Goal: Task Accomplishment & Management: Manage account settings

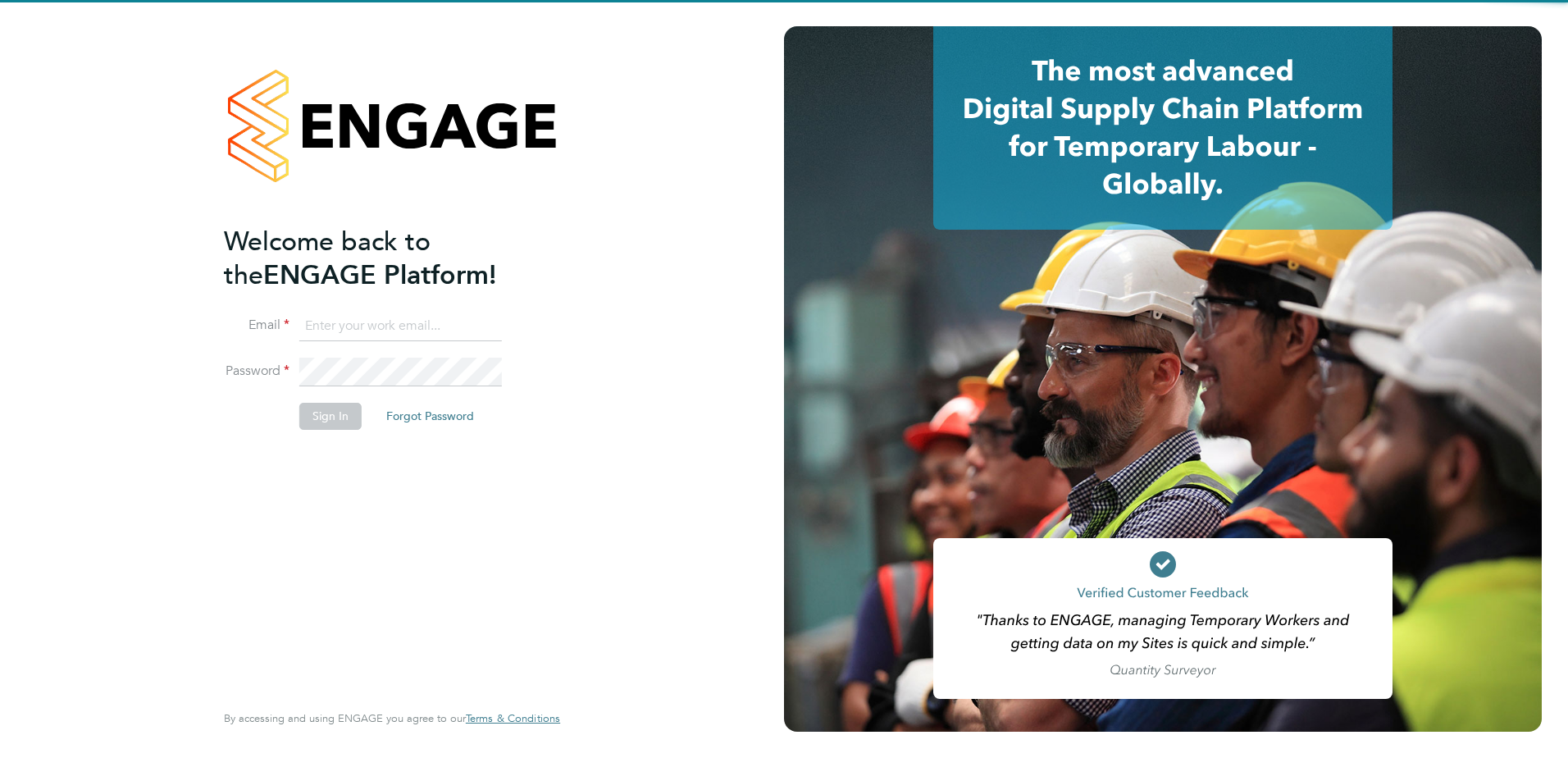
type input "[PERSON_NAME][EMAIL_ADDRESS][PERSON_NAME][DOMAIN_NAME]"
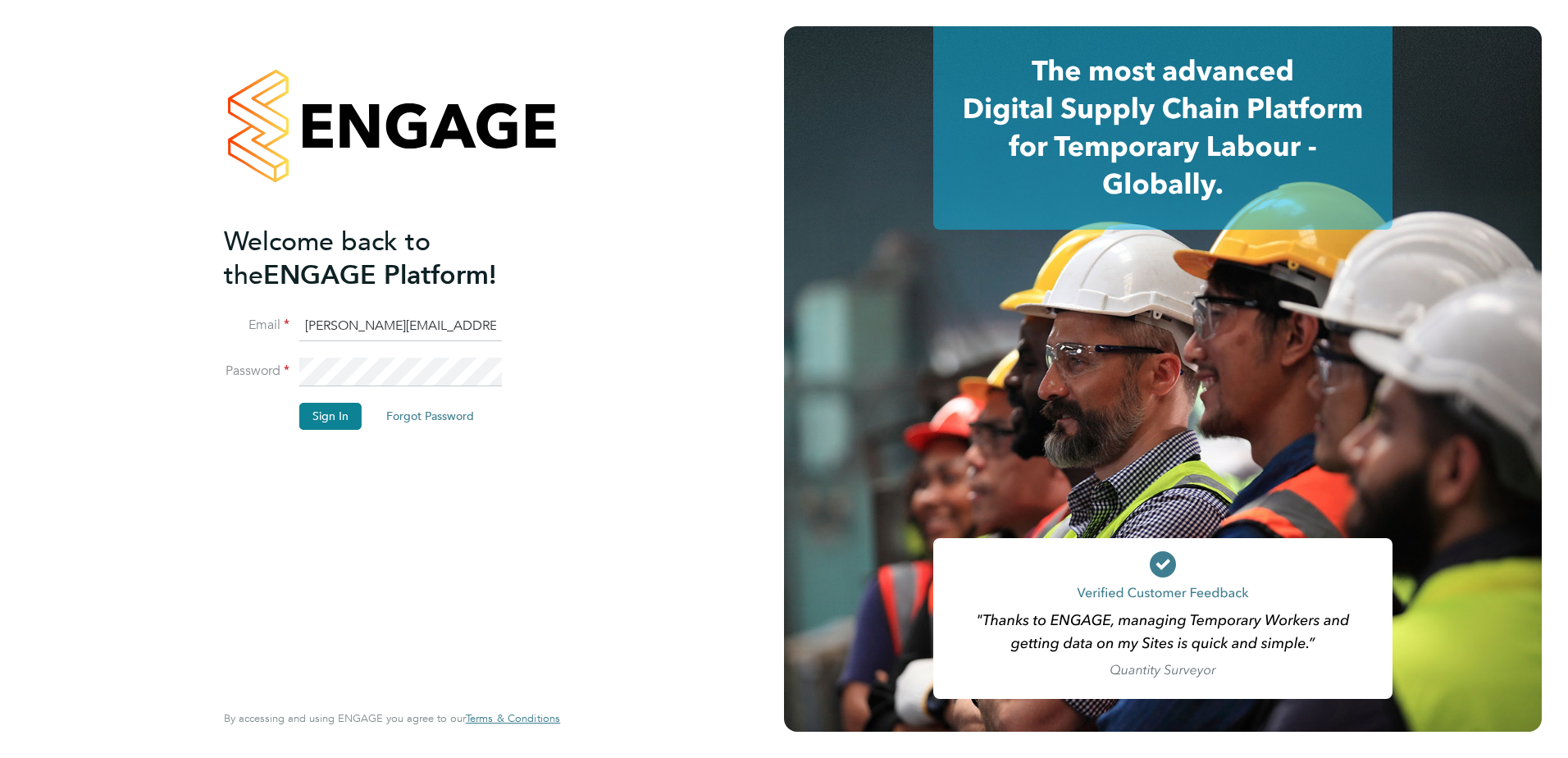
click at [366, 519] on div "Welcome back to the ENGAGE Platform! Email gurraj.singh@vistry.co.uk Password S…" at bounding box center [383, 460] width 320 height 472
click at [328, 428] on button "Sign In" at bounding box center [330, 416] width 62 height 27
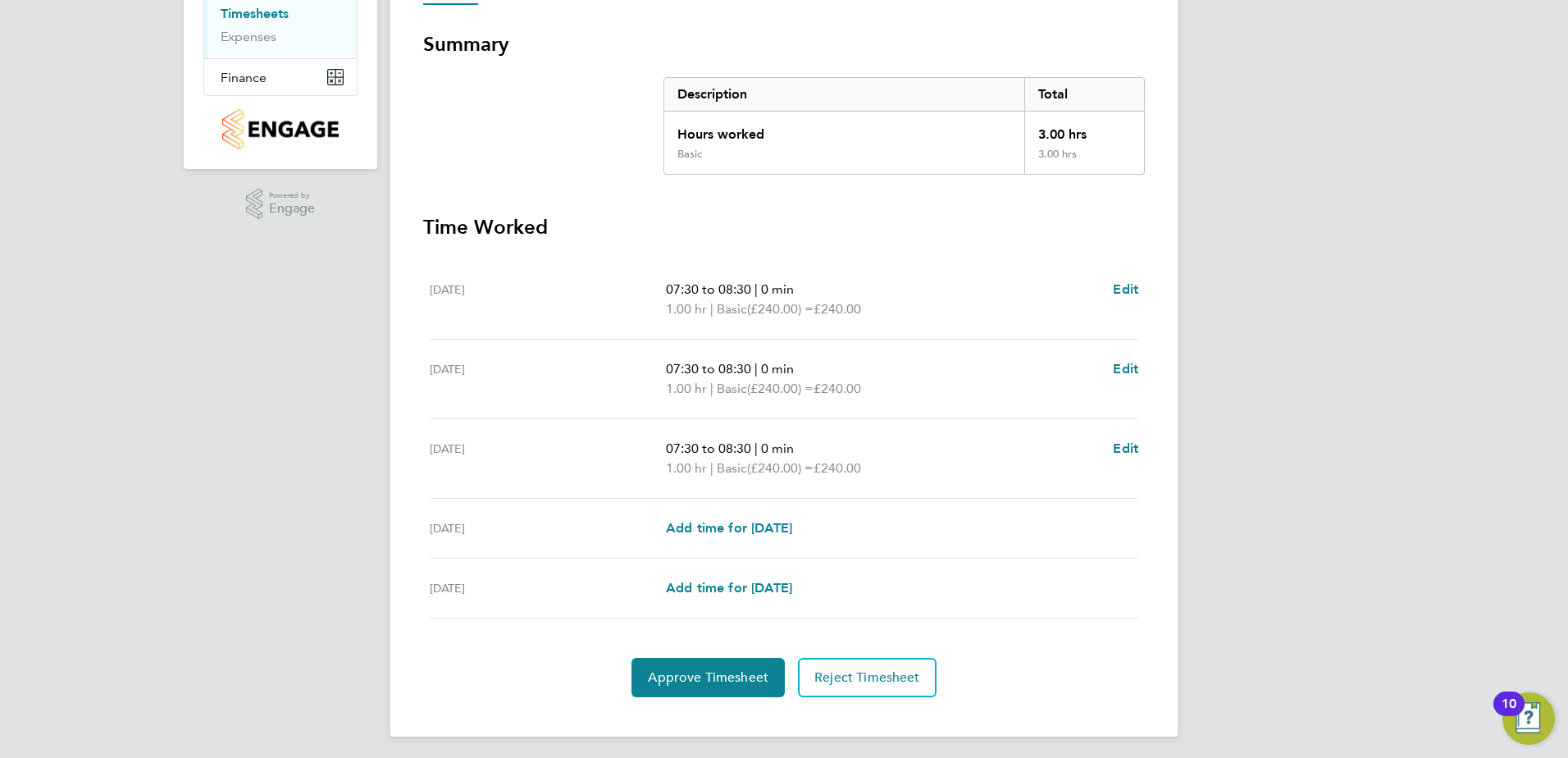
scroll to position [281, 0]
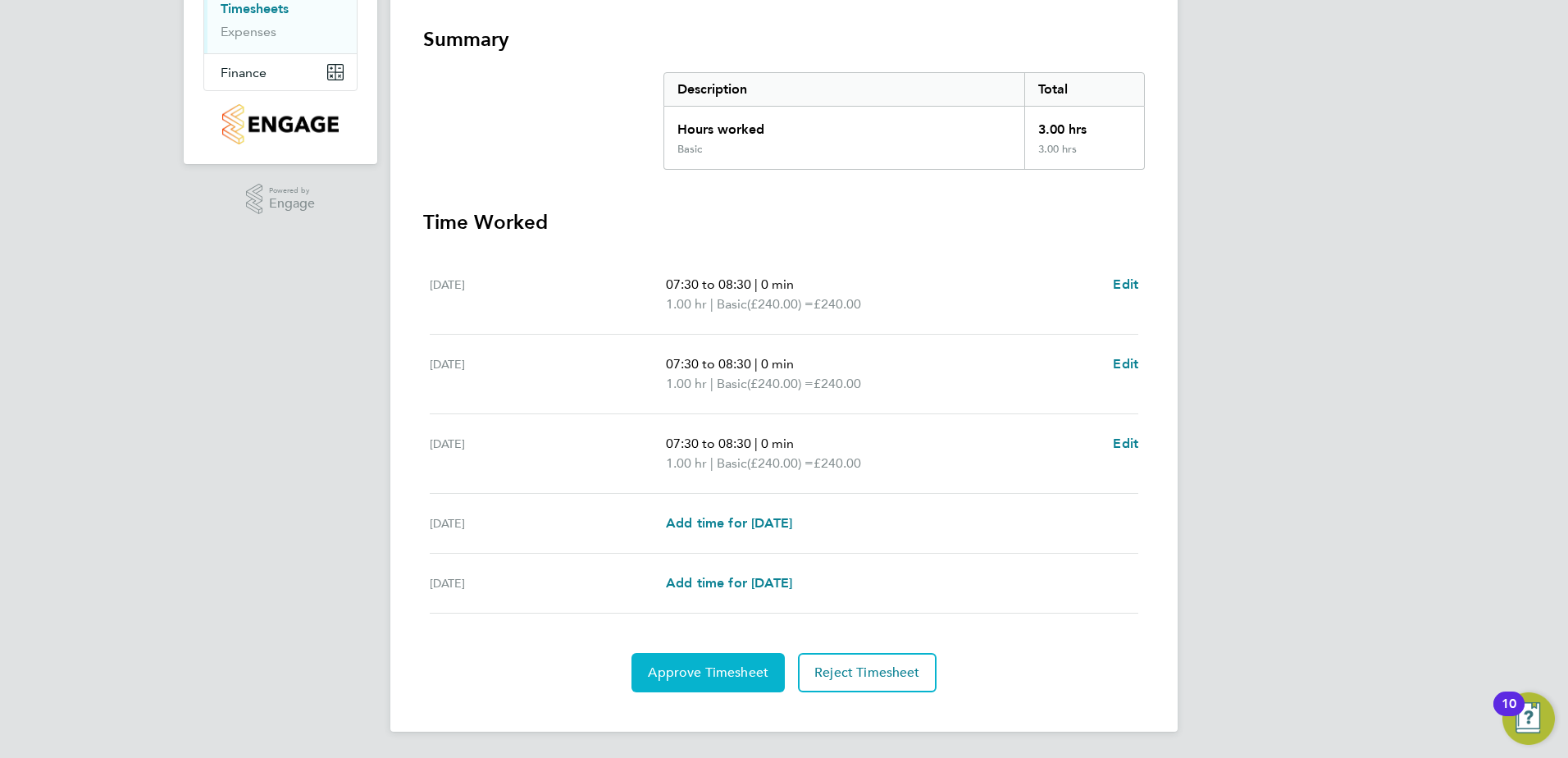
click at [674, 668] on span "Approve Timesheet" at bounding box center [708, 672] width 120 height 17
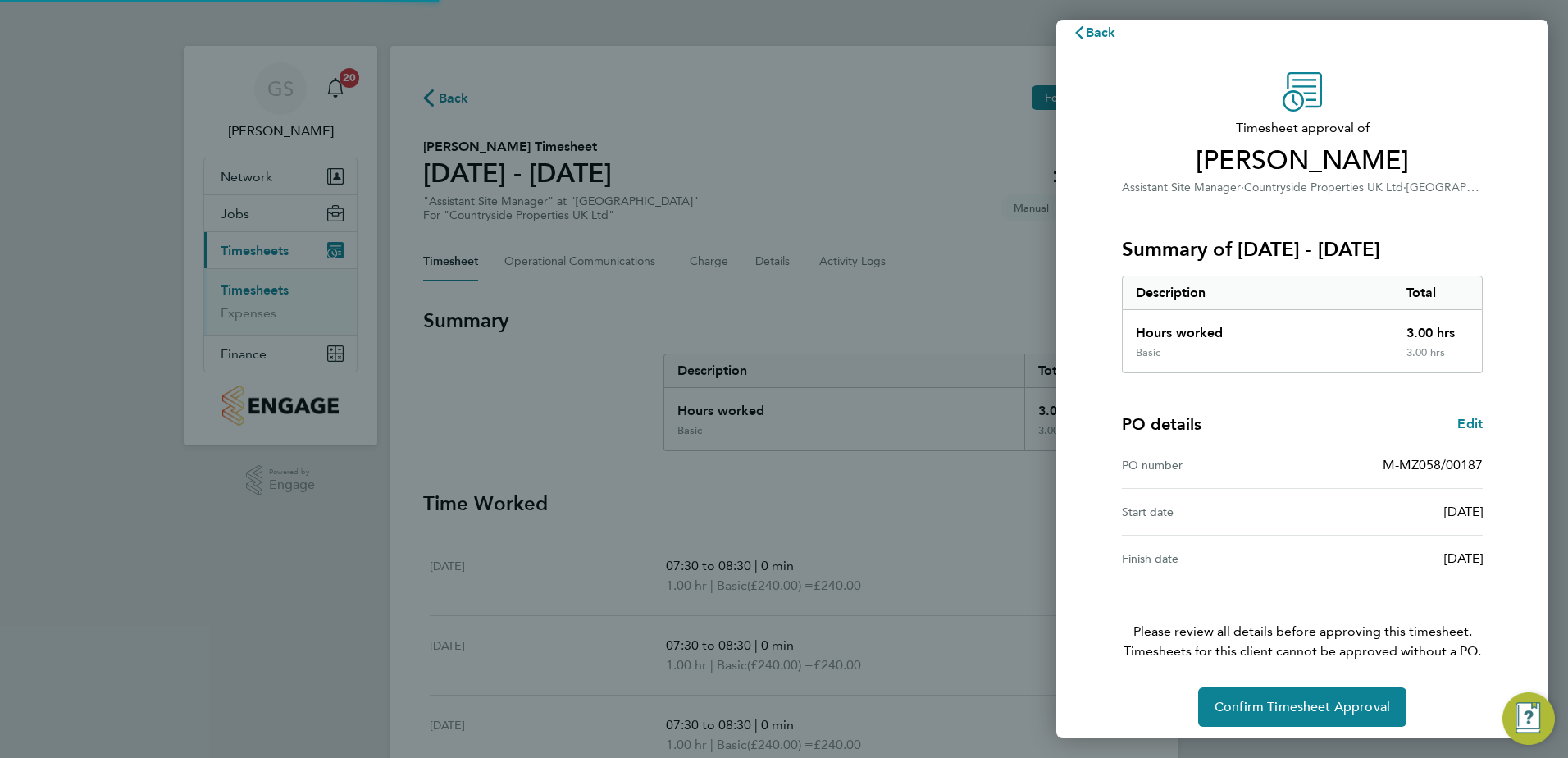
scroll to position [28, 0]
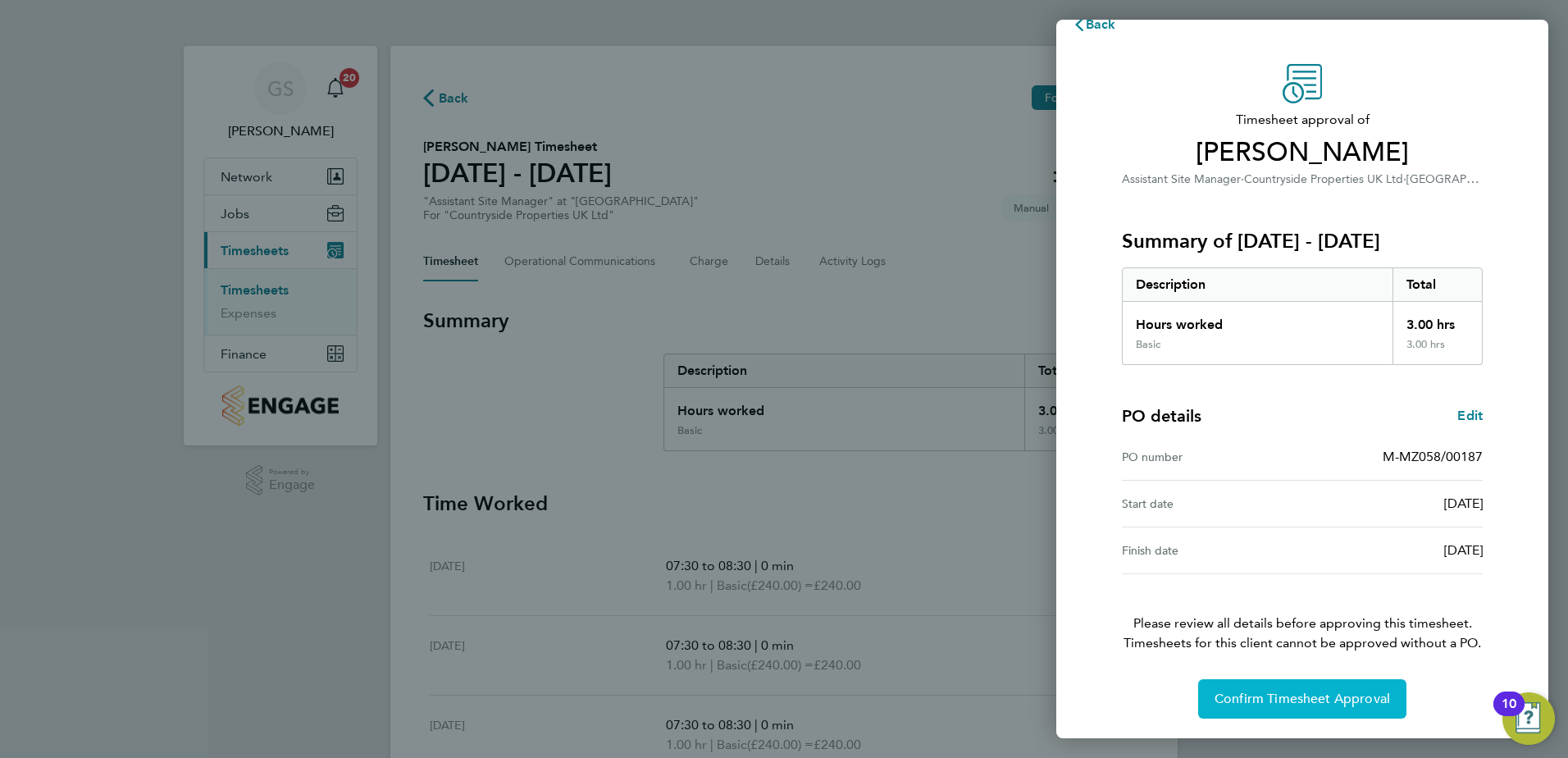
click at [1302, 695] on span "Confirm Timesheet Approval" at bounding box center [1302, 699] width 175 height 17
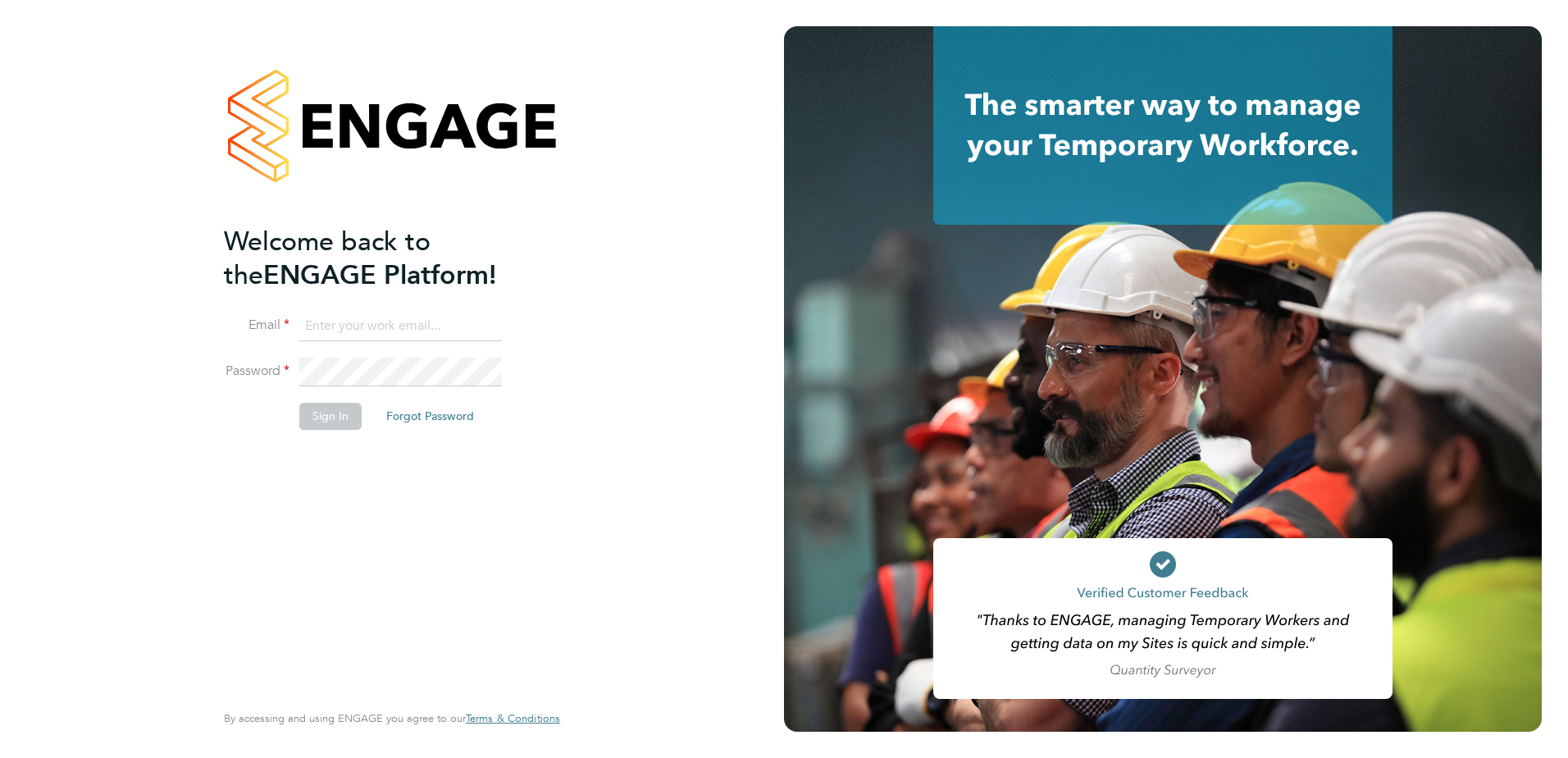
type input "gurraj.singh@vistry.co.uk"
click at [295, 474] on div "Welcome back to the ENGAGE Platform! Email gurraj.singh@vistry.co.uk Password S…" at bounding box center [383, 460] width 320 height 472
click at [301, 400] on li "Password" at bounding box center [383, 380] width 320 height 46
click at [312, 406] on button "Sign In" at bounding box center [330, 416] width 62 height 27
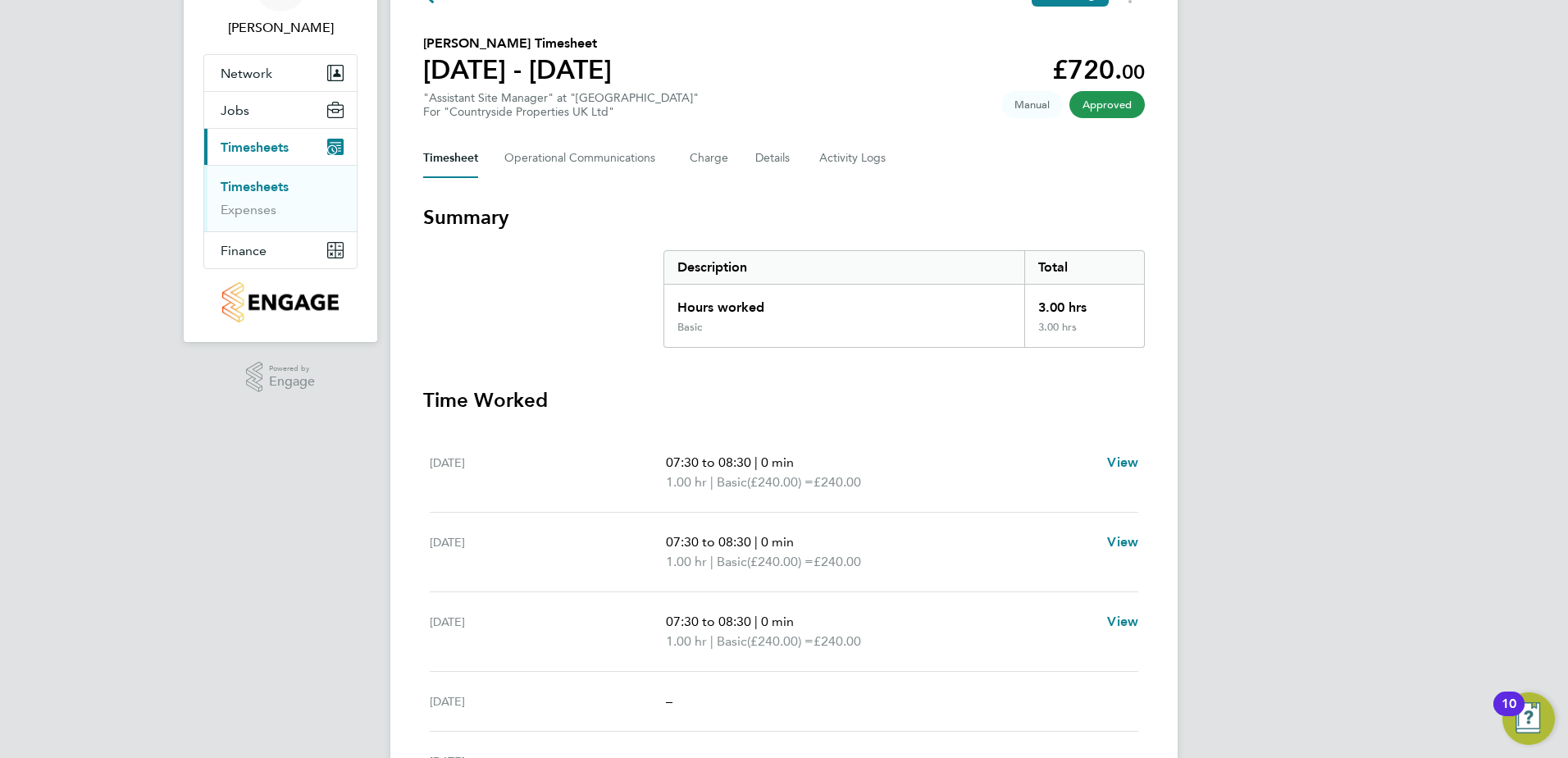
scroll to position [246, 0]
